Goal: Task Accomplishment & Management: Use online tool/utility

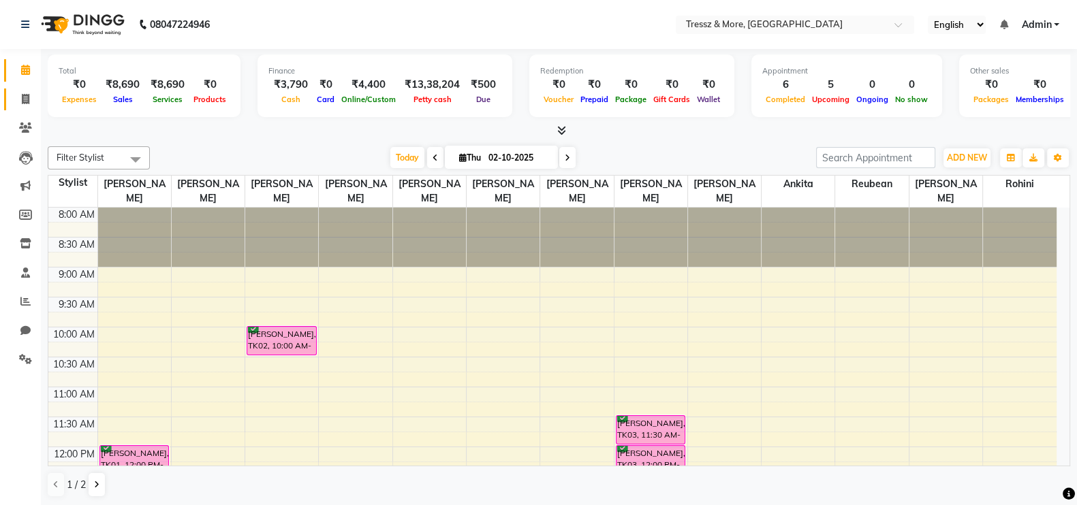
click at [22, 95] on icon at bounding box center [25, 99] width 7 height 10
select select "service"
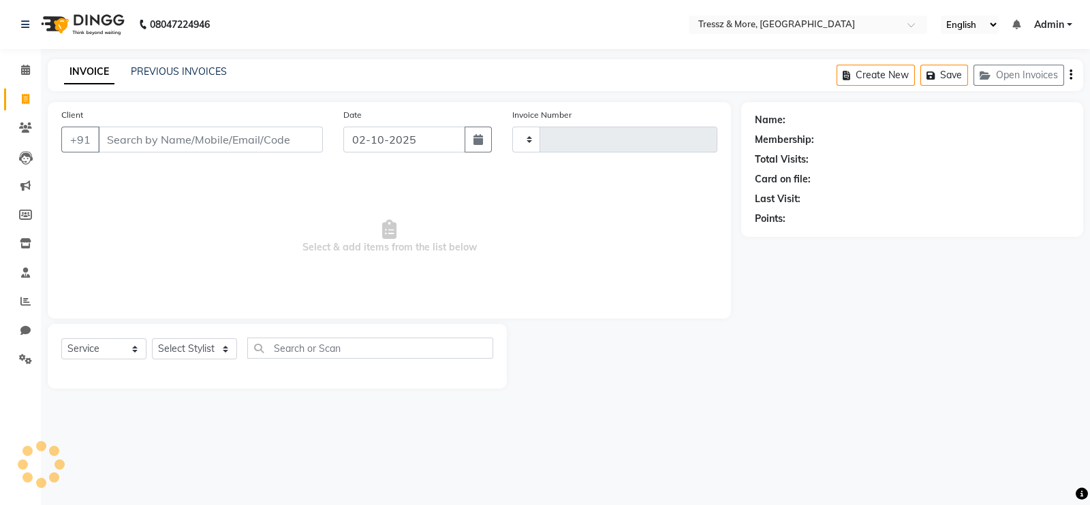
type input "2796"
select select "3037"
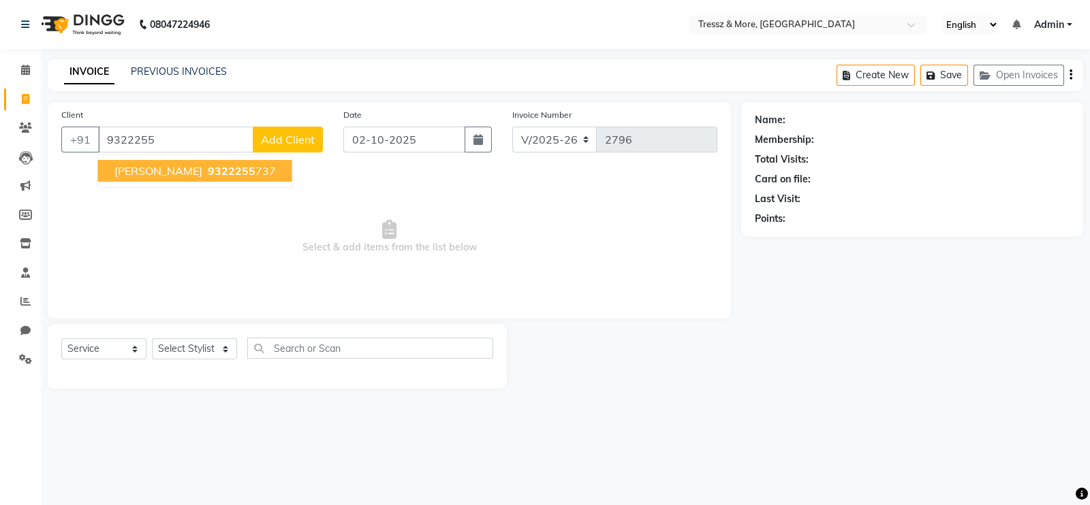
click at [209, 174] on ngb-highlight "9322255 737" at bounding box center [240, 171] width 71 height 14
type input "9322255737"
select select "1: Object"
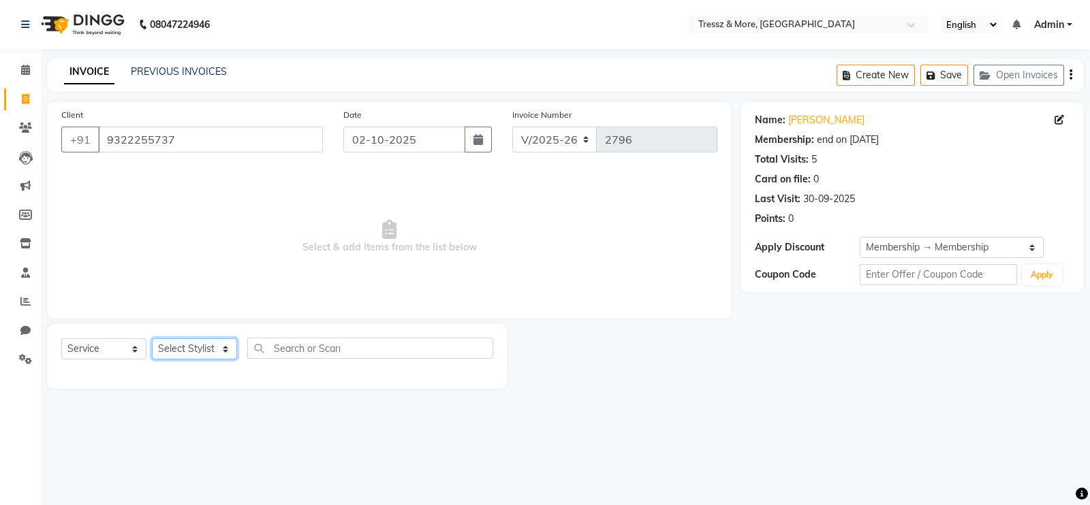
click at [194, 356] on select "Select Stylist [PERSON_NAME] Anas [PERSON_NAME] [PERSON_NAME] [PERSON_NAME] [PE…" at bounding box center [194, 349] width 85 height 21
select select "72136"
click at [152, 339] on select "Select Stylist [PERSON_NAME] Anas [PERSON_NAME] [PERSON_NAME] [PERSON_NAME] [PE…" at bounding box center [194, 349] width 85 height 21
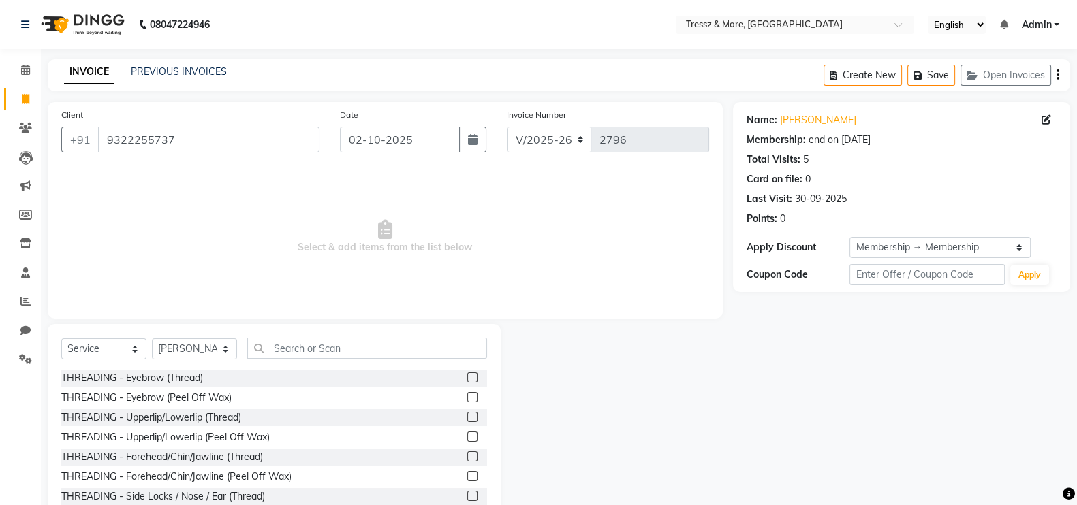
click at [467, 398] on label at bounding box center [472, 397] width 10 height 10
click at [467, 398] on input "checkbox" at bounding box center [471, 398] width 9 height 9
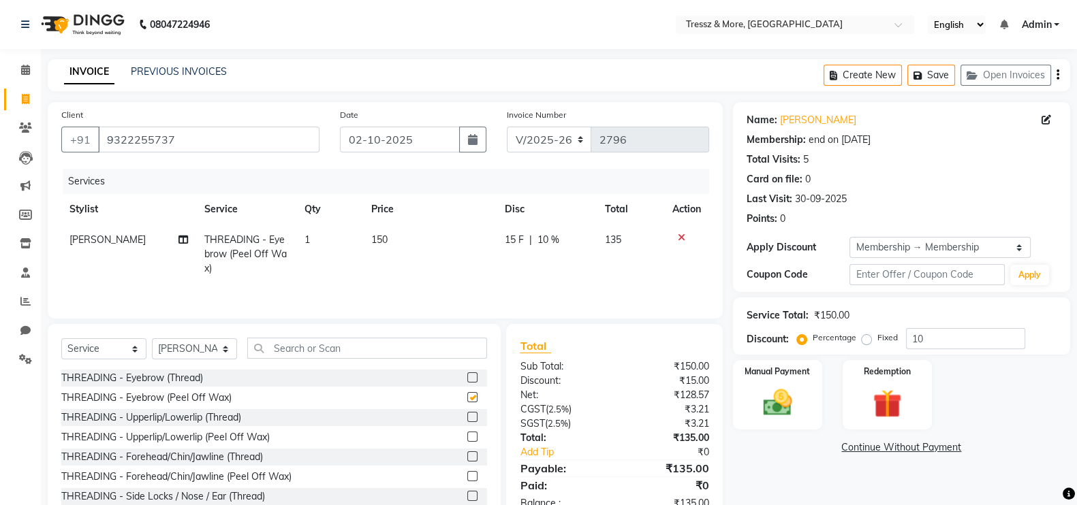
checkbox input "false"
click at [389, 250] on td "150" at bounding box center [429, 254] width 133 height 59
select select "72136"
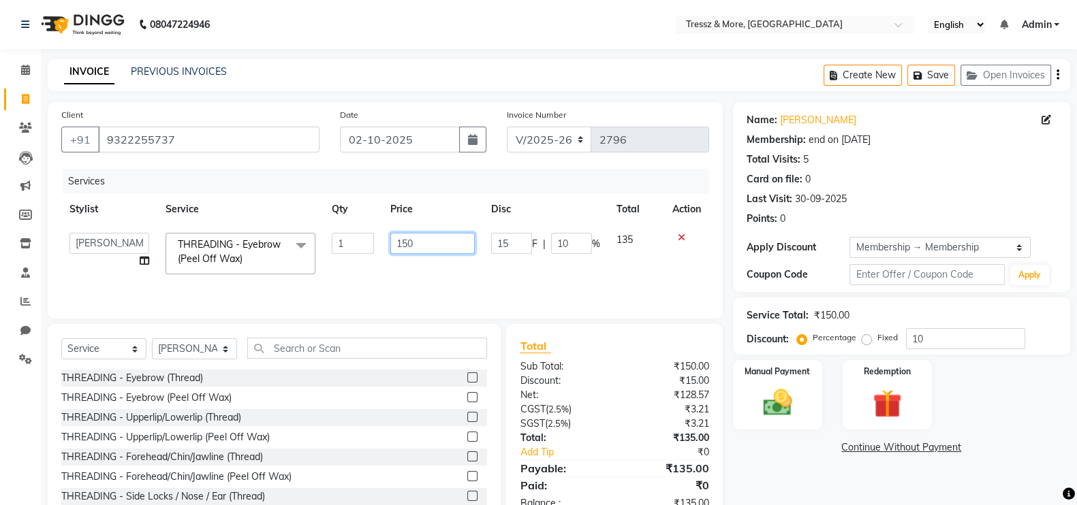
click at [409, 247] on input "150" at bounding box center [432, 243] width 85 height 21
type input "3"
type input "400"
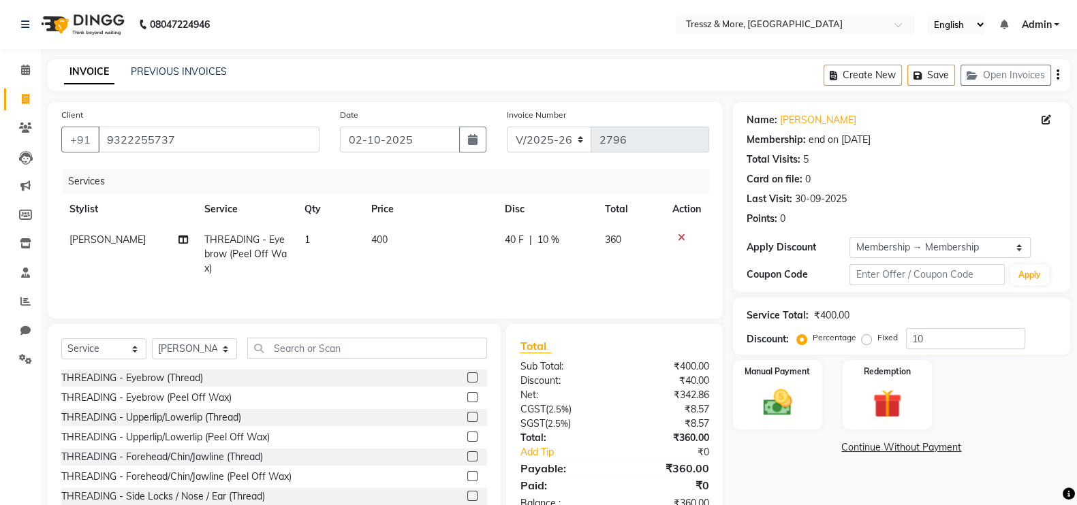
click at [475, 260] on td "400" at bounding box center [429, 254] width 133 height 59
select select "72136"
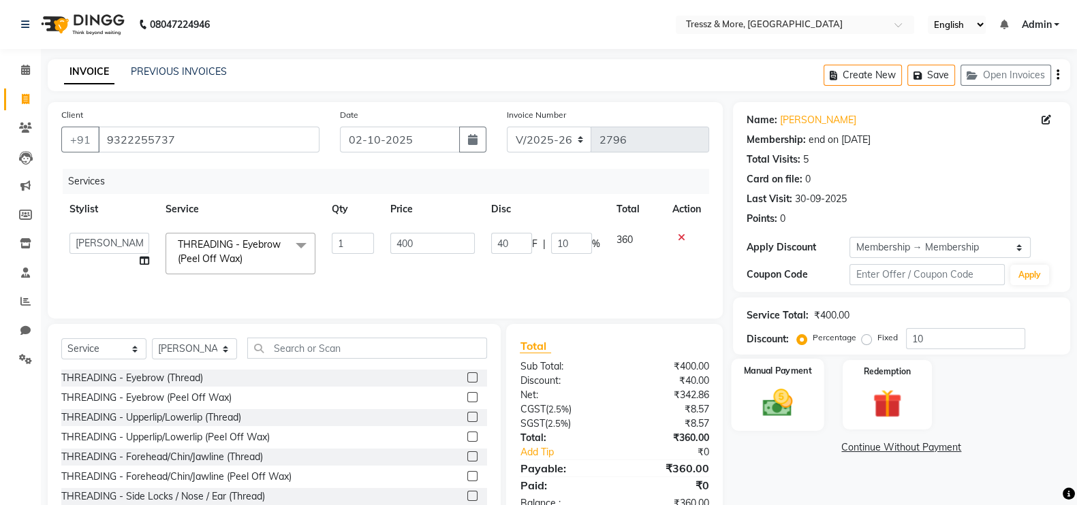
click at [762, 387] on img at bounding box center [777, 403] width 48 height 34
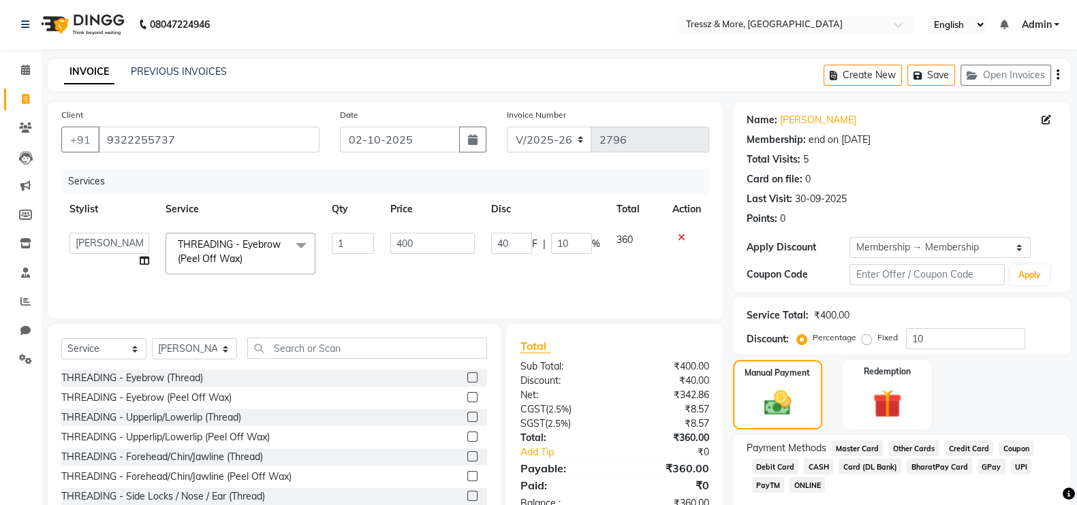
click at [815, 463] on span "CASH" at bounding box center [818, 467] width 29 height 16
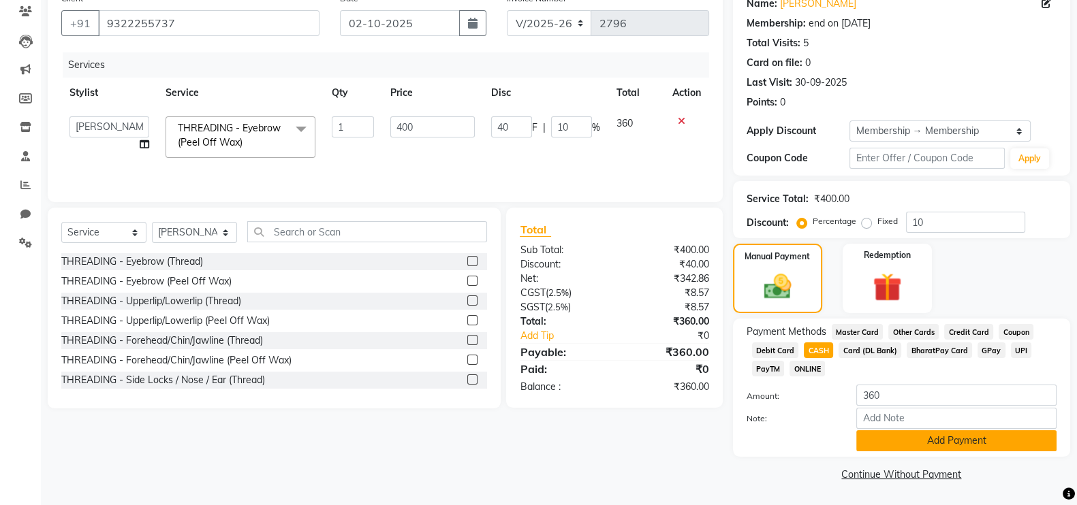
click at [991, 445] on button "Add Payment" at bounding box center [956, 441] width 200 height 21
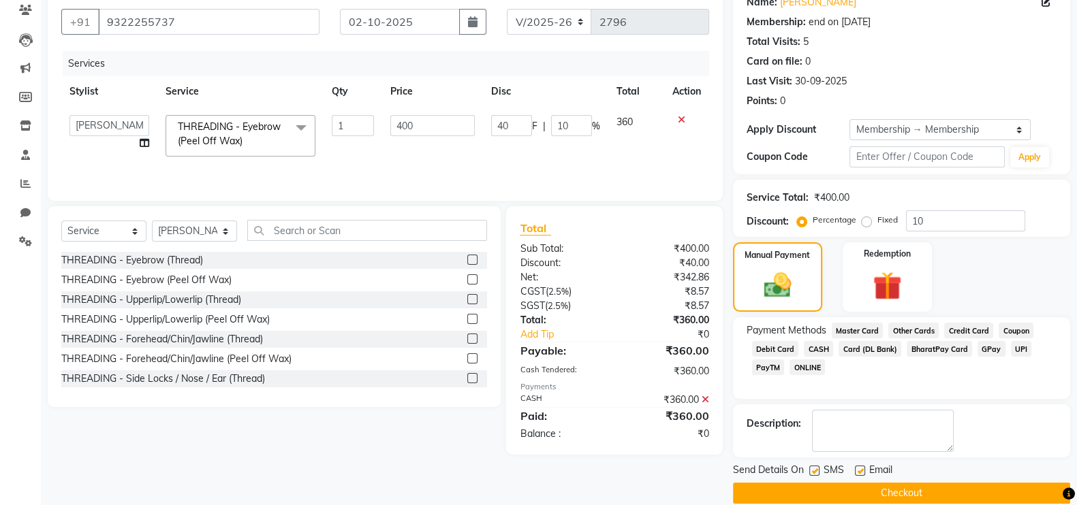
click at [995, 486] on button "Checkout" at bounding box center [901, 493] width 337 height 21
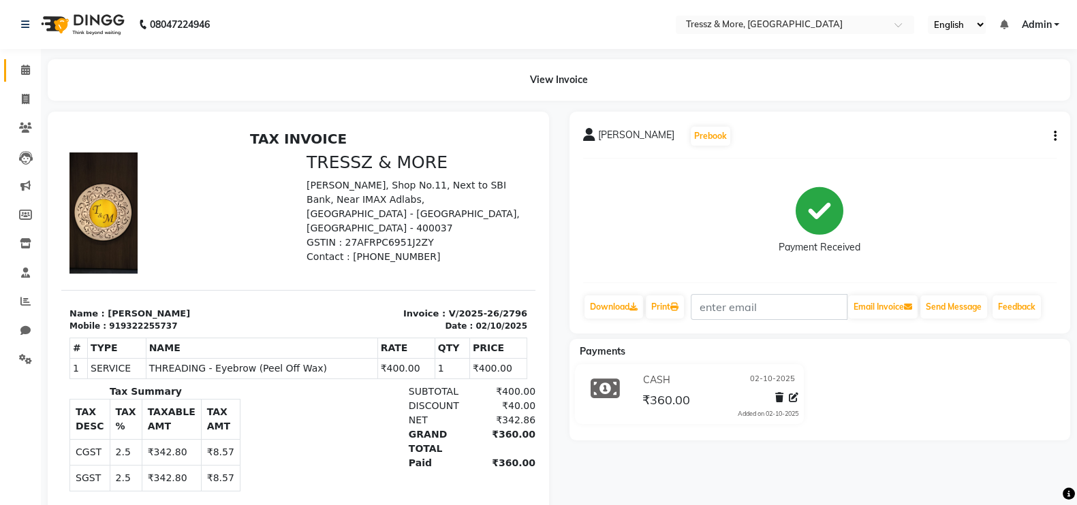
click at [27, 70] on icon at bounding box center [25, 70] width 9 height 10
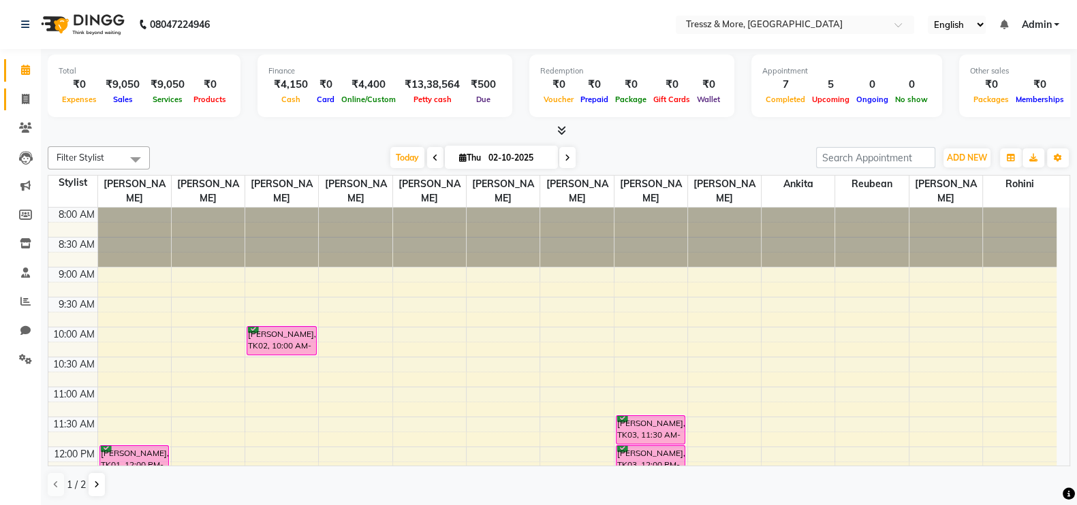
click at [27, 89] on link "Invoice" at bounding box center [20, 100] width 33 height 22
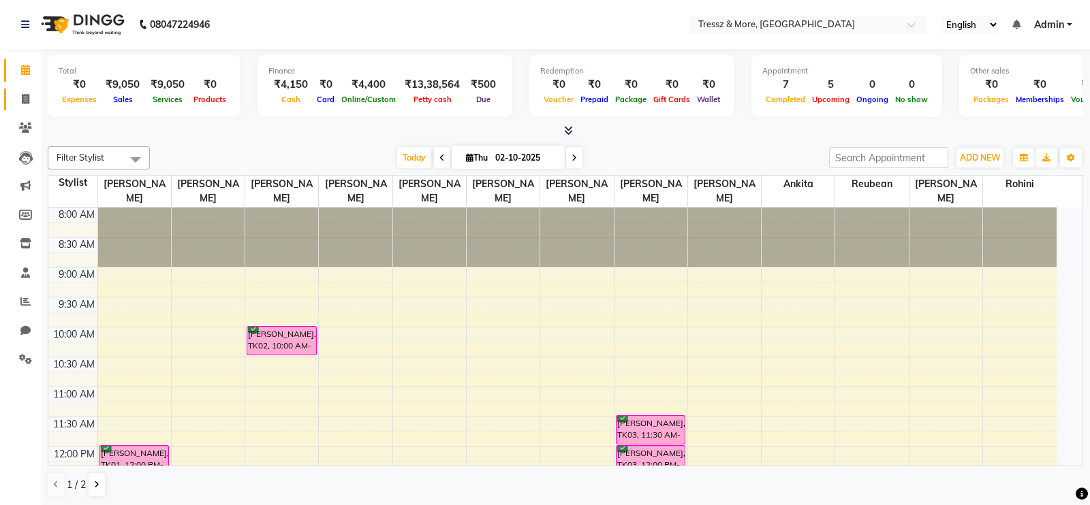
select select "3037"
select select "service"
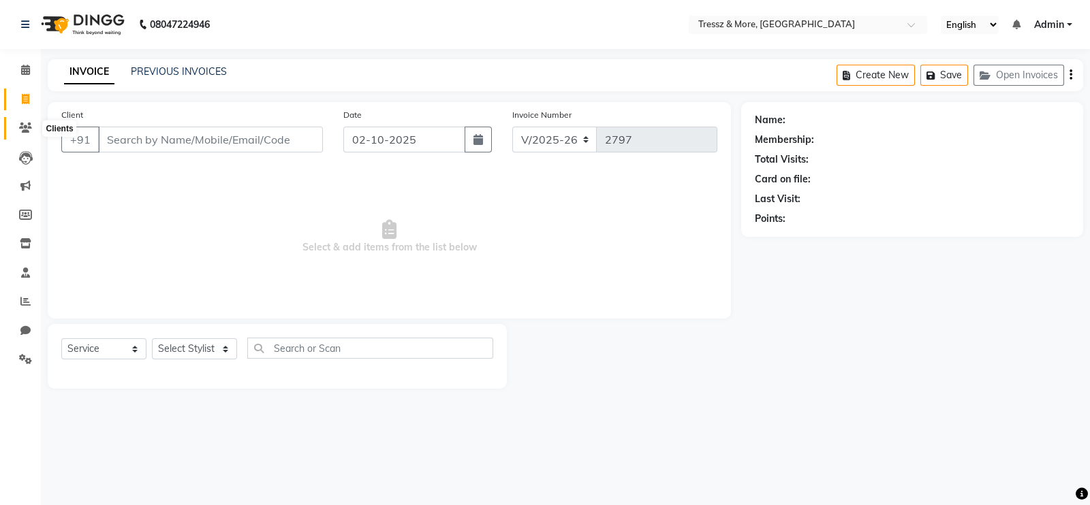
click at [25, 128] on icon at bounding box center [25, 128] width 13 height 10
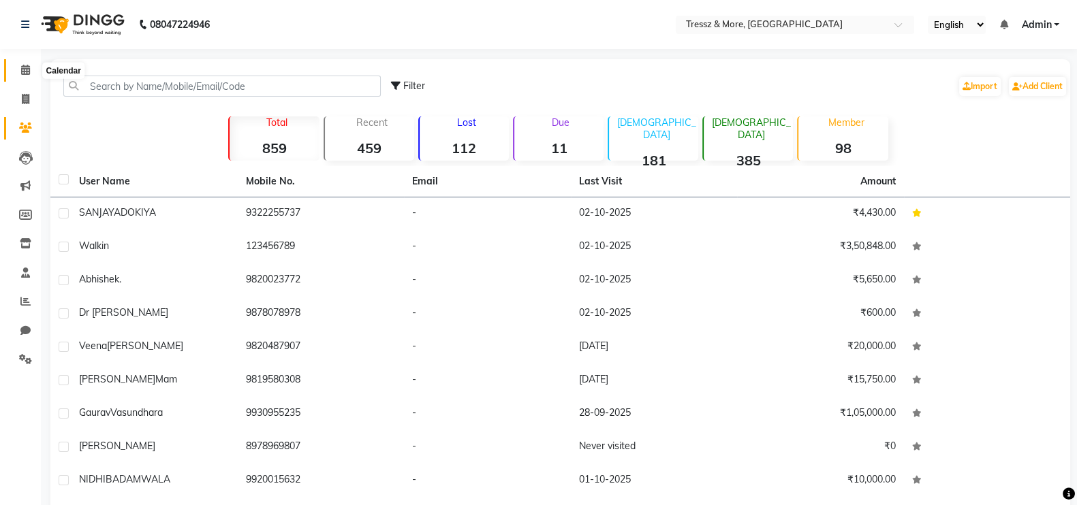
click at [31, 76] on span at bounding box center [26, 71] width 24 height 16
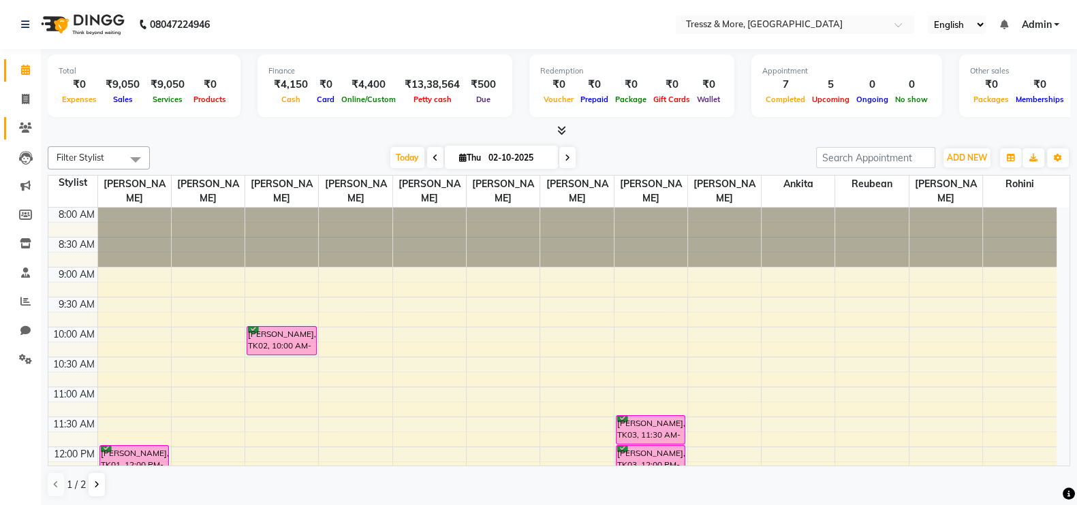
scroll to position [1, 0]
click at [25, 98] on icon at bounding box center [25, 98] width 7 height 10
select select "service"
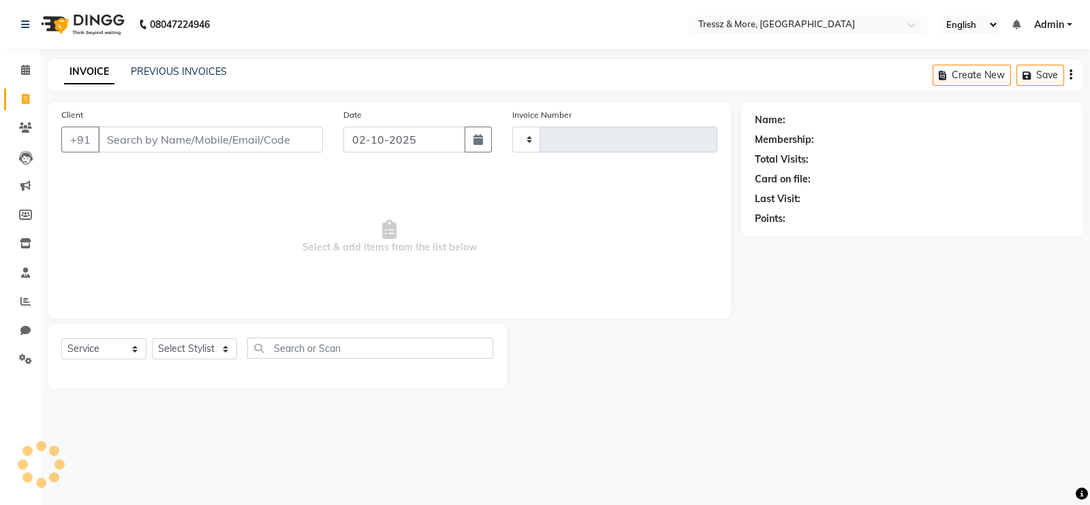
type input "2797"
select select "3037"
